Goal: Task Accomplishment & Management: Use online tool/utility

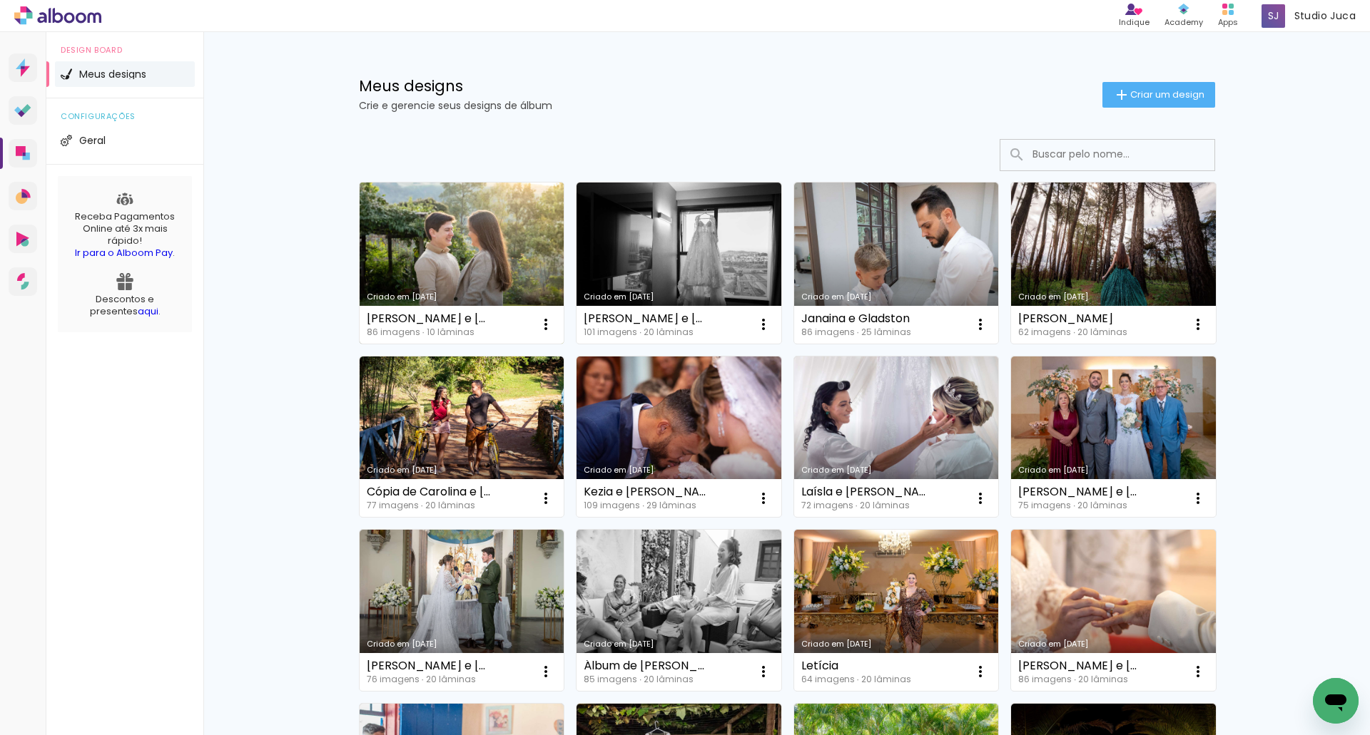
click at [475, 265] on link "Criado em [DATE]" at bounding box center [461, 263] width 205 height 161
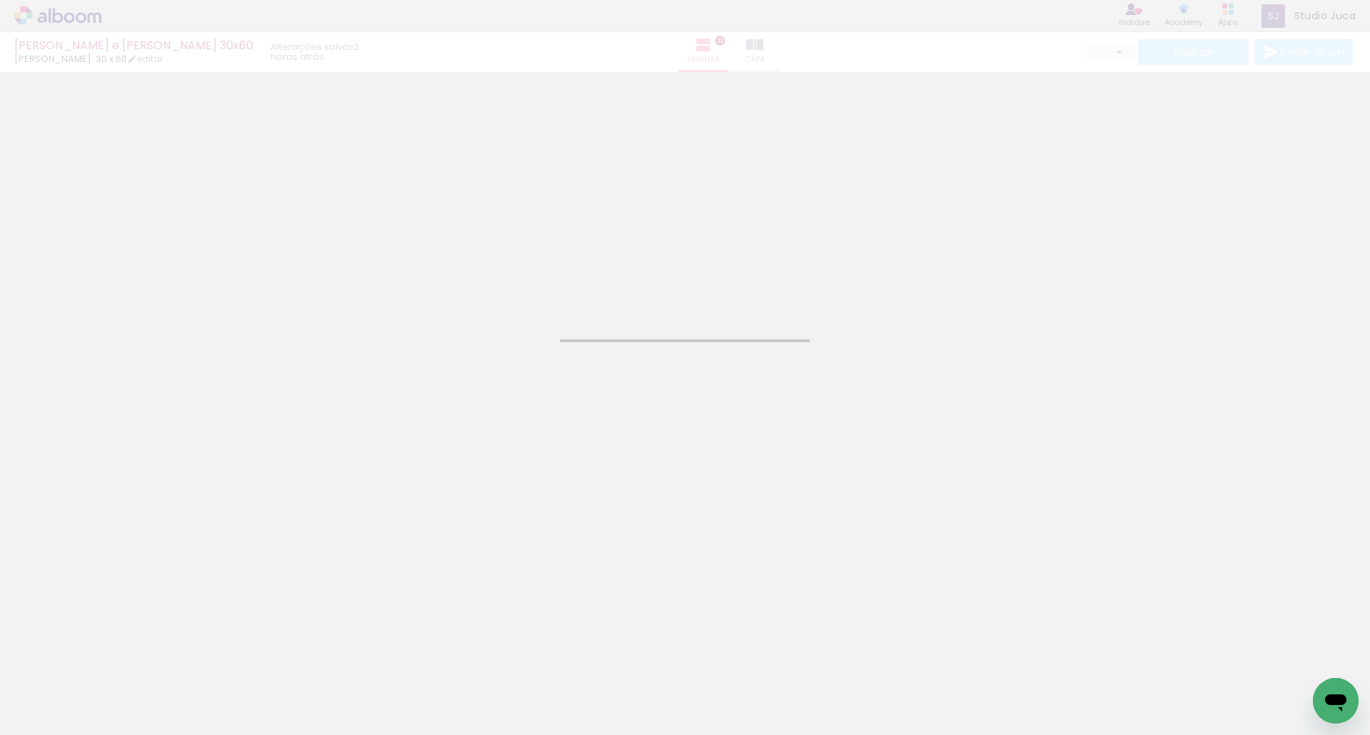
type input "JPG"
type input "Alta, 300 DPI"
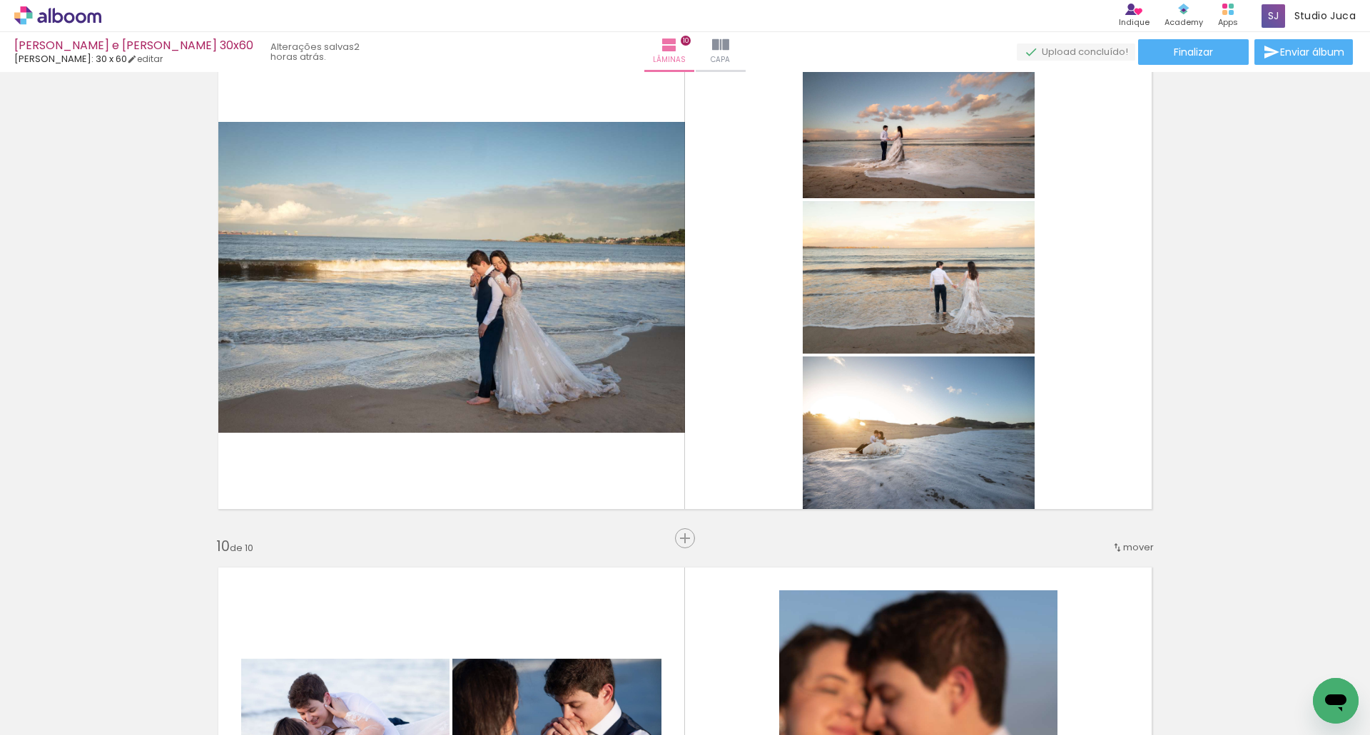
scroll to position [4059, 0]
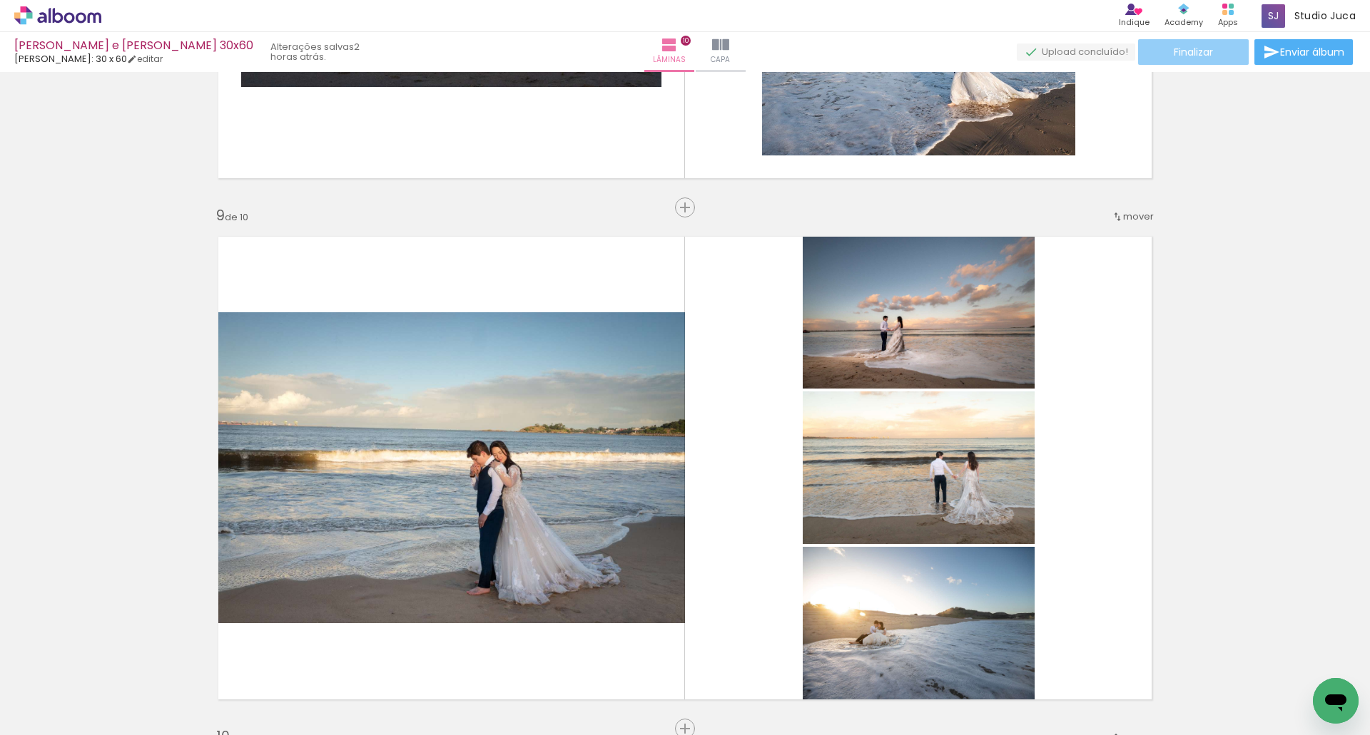
click at [1219, 51] on paper-button "Finalizar" at bounding box center [1193, 52] width 111 height 26
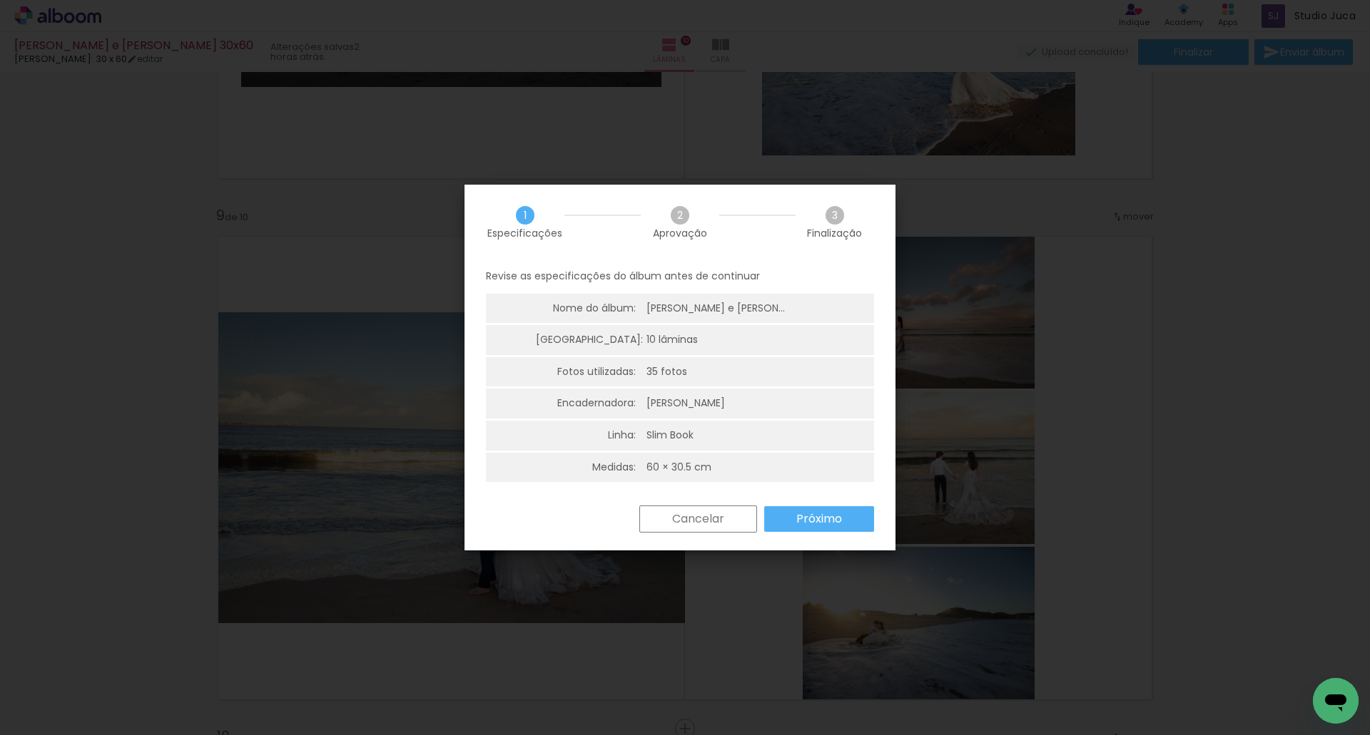
click at [0, 0] on slot "Próximo" at bounding box center [0, 0] width 0 height 0
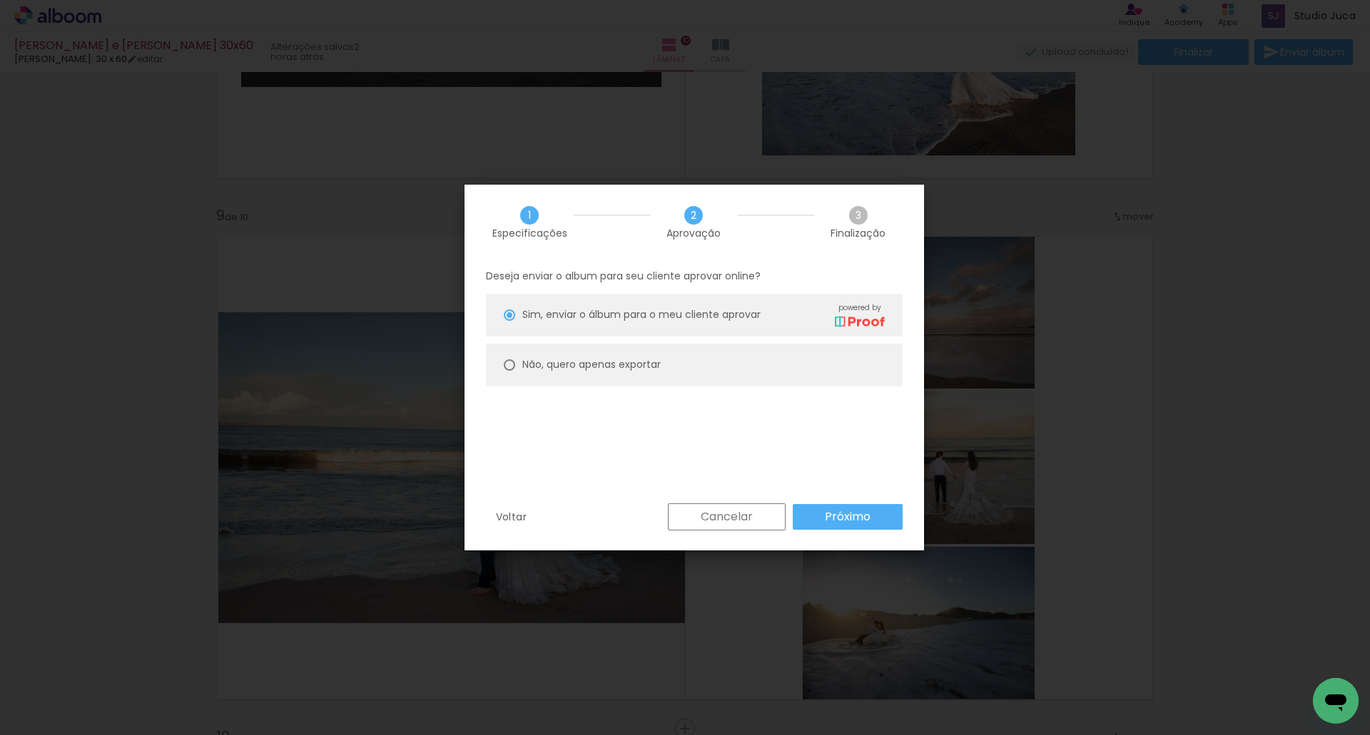
click at [506, 369] on div at bounding box center [509, 364] width 11 height 11
type paper-radio-button "on"
click at [0, 0] on slot "Próximo" at bounding box center [0, 0] width 0 height 0
type input "Alta, 300 DPI"
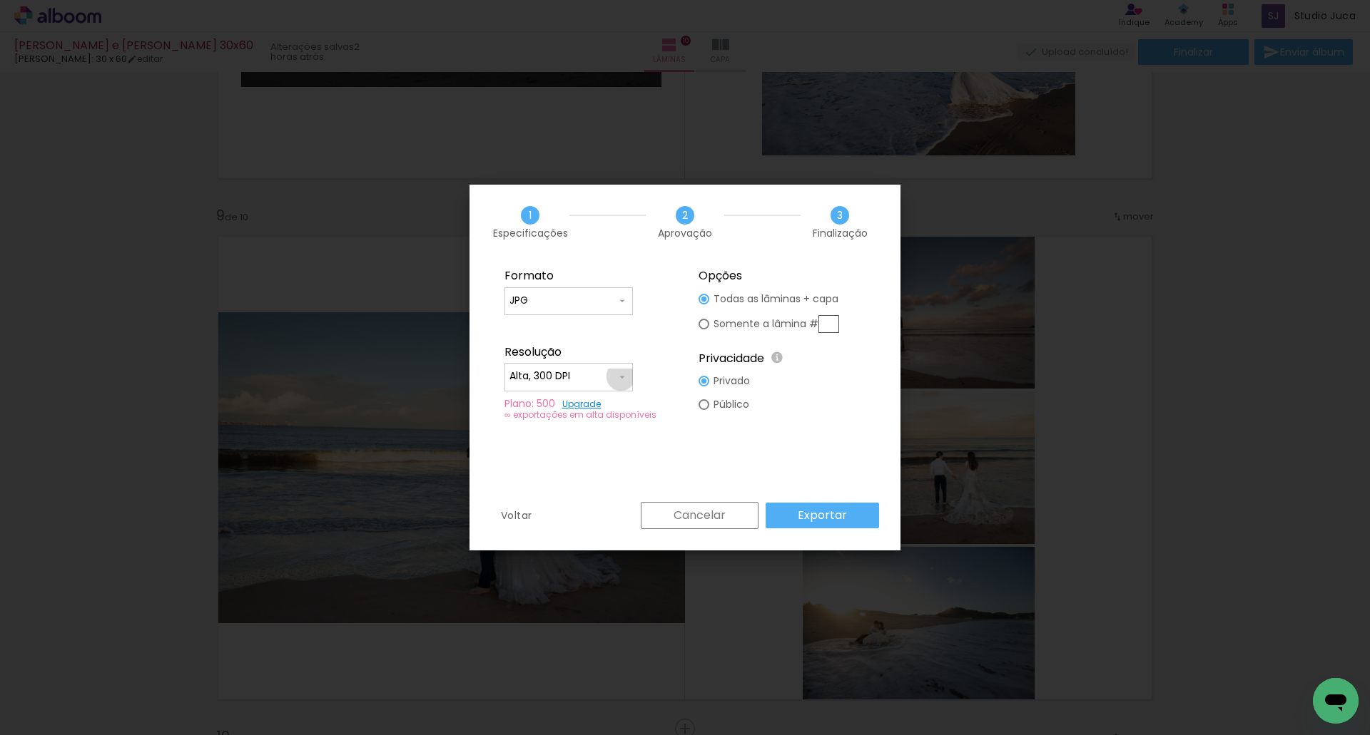
click at [621, 377] on iron-icon at bounding box center [621, 377] width 11 height 11
click paper-item "Alta, 300 DPI"
click slot "Exportar"
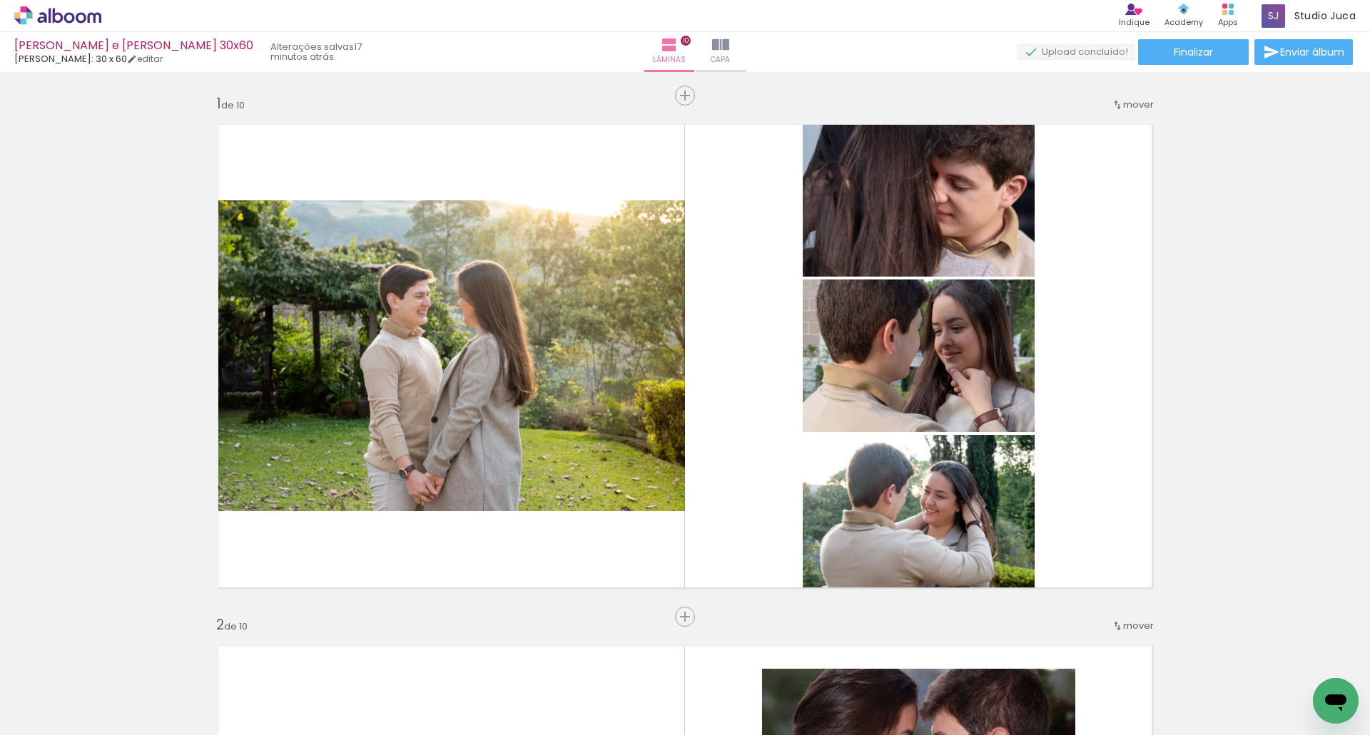
scroll to position [4059, 0]
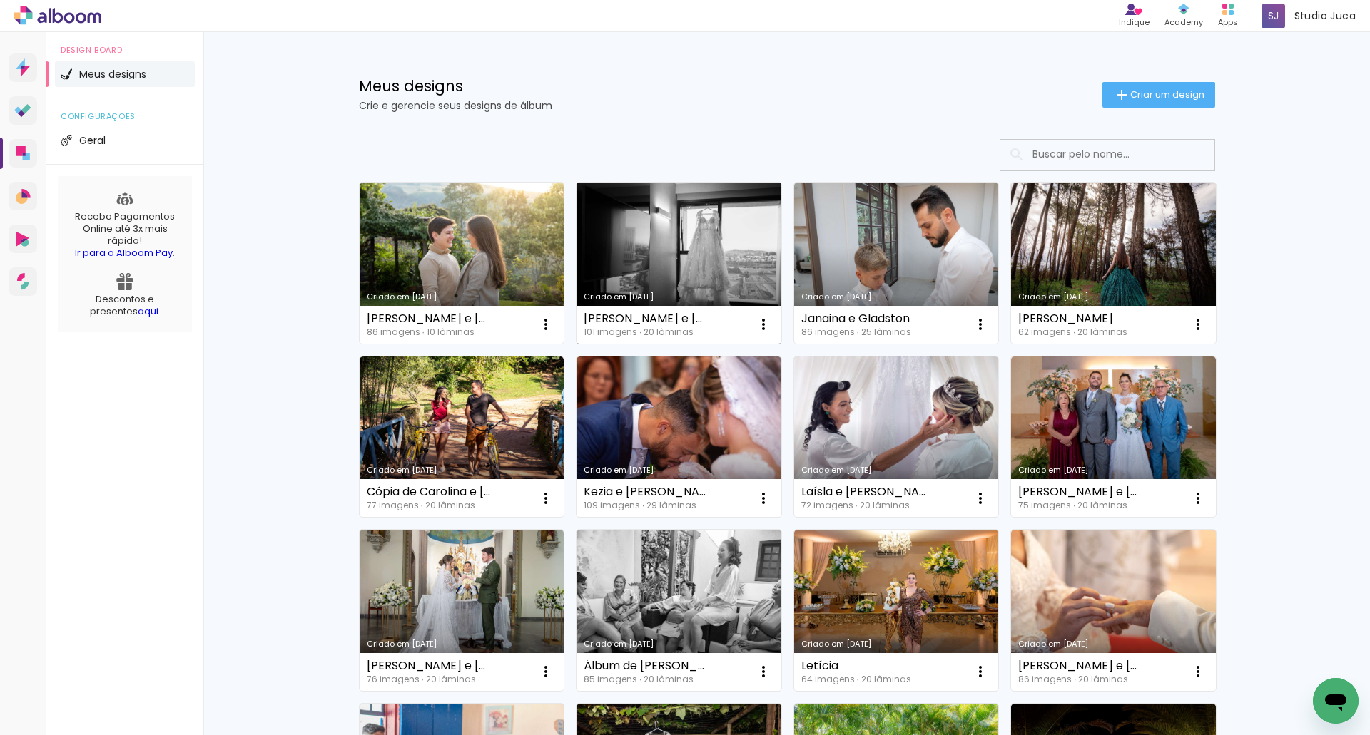
drag, startPoint x: 0, startPoint y: 0, endPoint x: 670, endPoint y: 282, distance: 727.3
click at [670, 282] on link "Criado em [DATE]" at bounding box center [678, 263] width 205 height 161
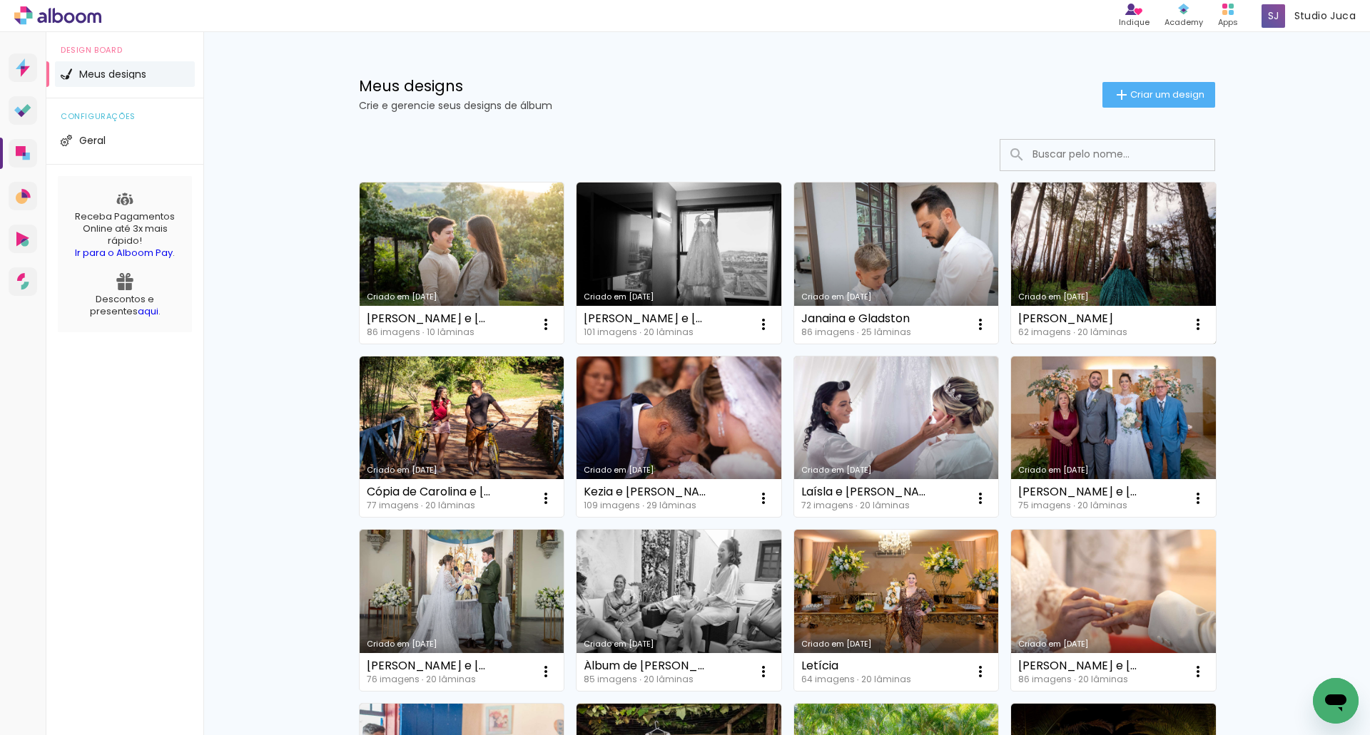
click at [1080, 262] on link "Criado em [DATE]" at bounding box center [1113, 263] width 205 height 161
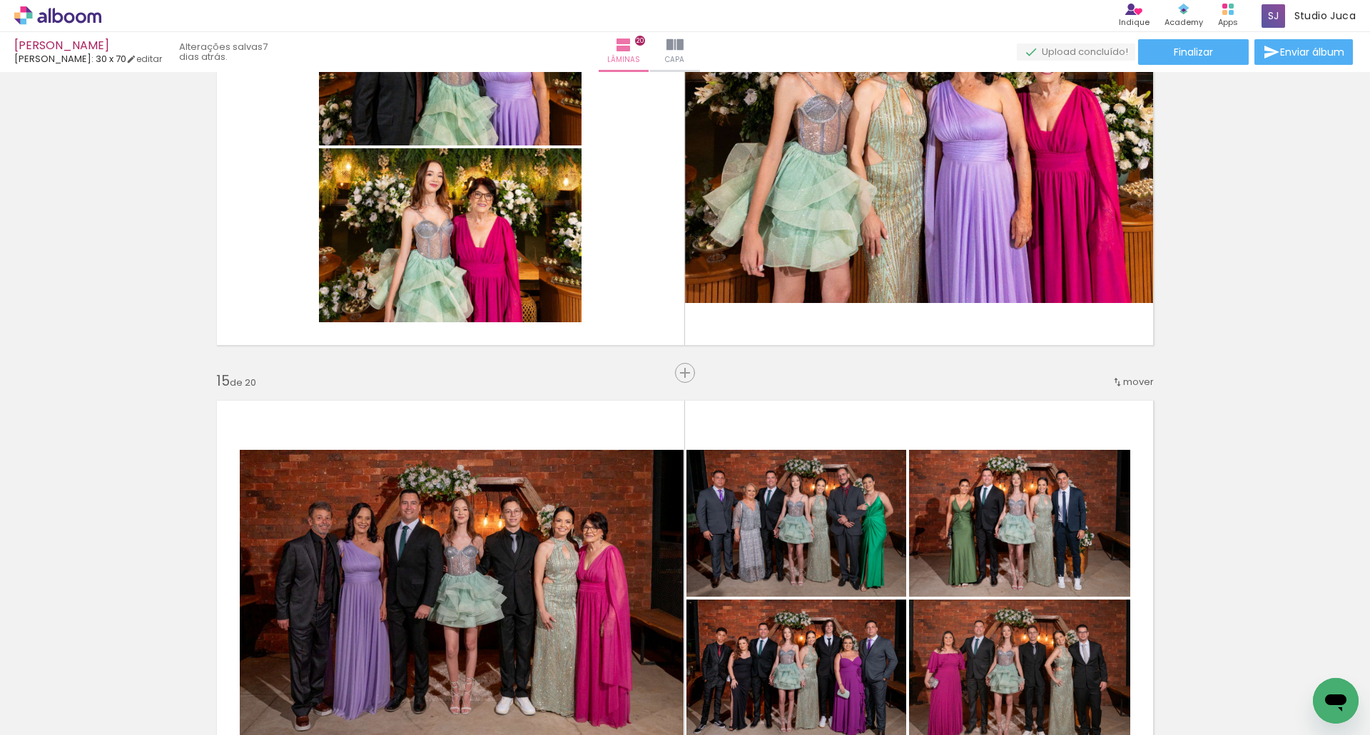
scroll to position [4471, 0]
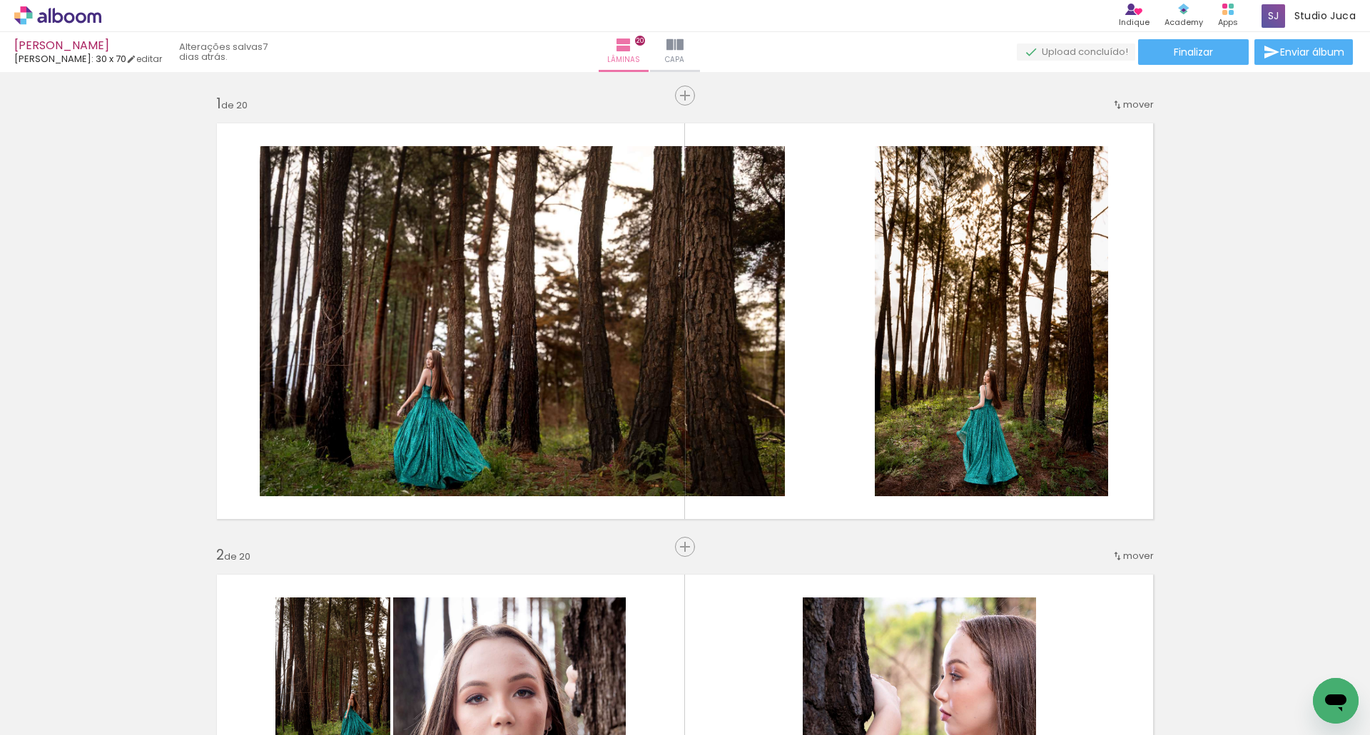
scroll to position [4471, 0]
